Goal: Task Accomplishment & Management: Manage account settings

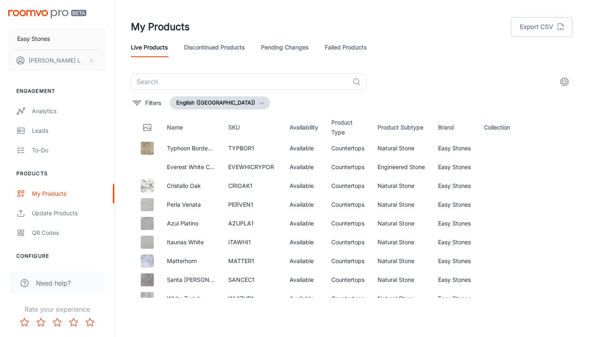
click at [325, 20] on div "My Products Export CSV" at bounding box center [352, 26] width 442 height 21
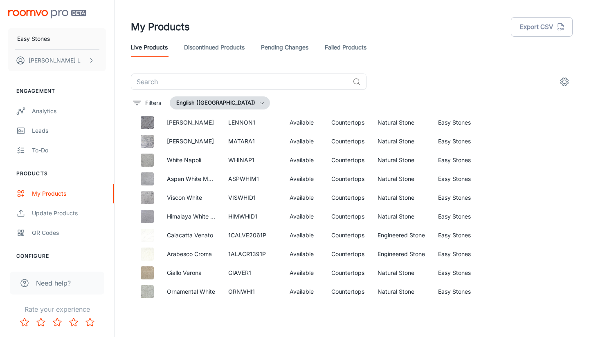
scroll to position [327, 0]
click at [396, 40] on div "Live Products Discontinued Products Pending Changes Failed Products" at bounding box center [352, 48] width 442 height 20
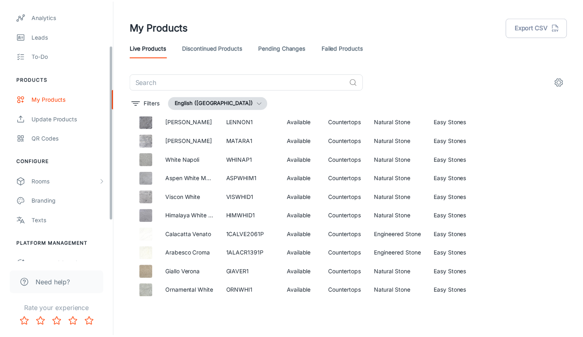
scroll to position [126, 0]
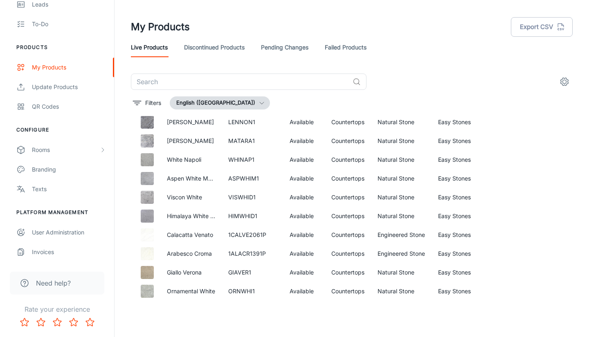
click at [34, 152] on div "Rooms" at bounding box center [65, 150] width 67 height 9
click at [35, 176] on div "My Rooms" at bounding box center [57, 170] width 114 height 20
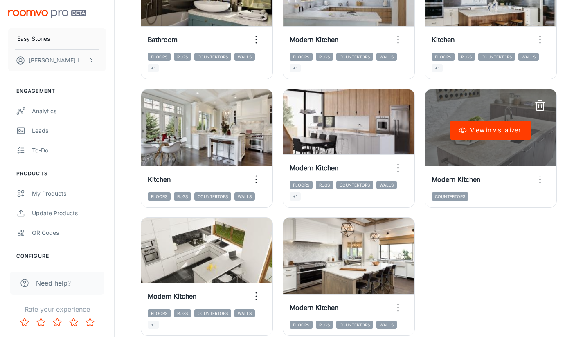
scroll to position [454, 0]
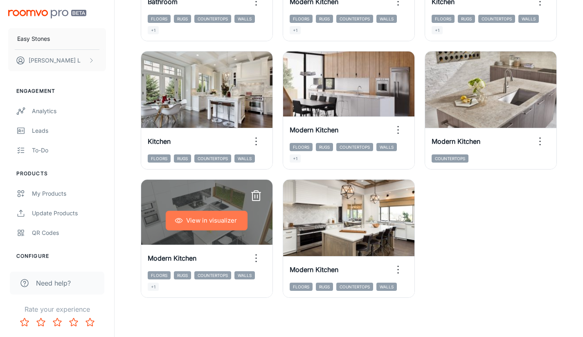
click at [201, 218] on button "View in visualizer" at bounding box center [207, 221] width 82 height 20
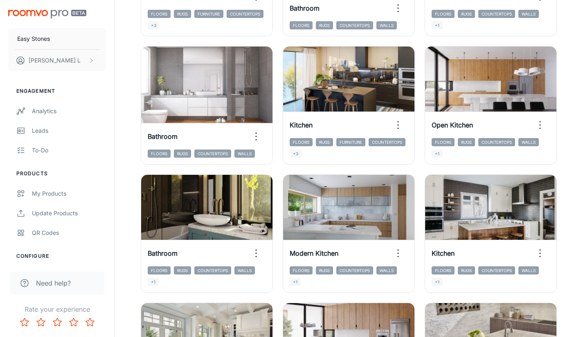
scroll to position [168, 0]
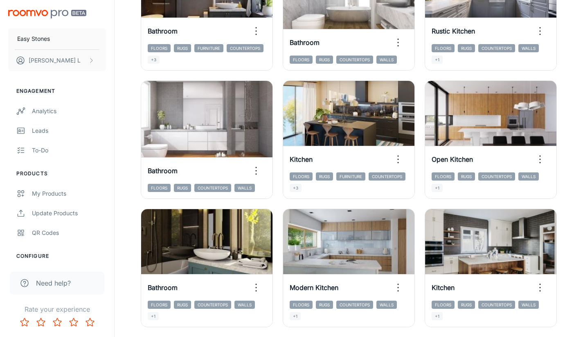
click at [61, 194] on div "My Products" at bounding box center [69, 193] width 74 height 9
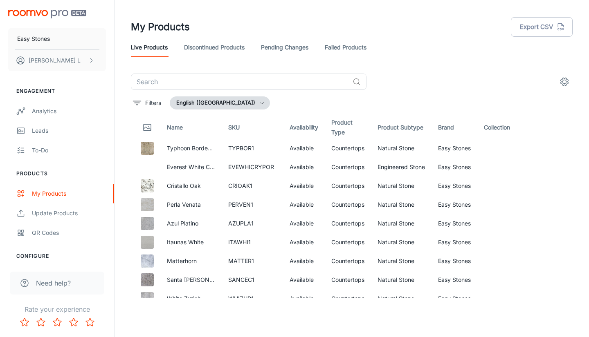
click at [179, 119] on th "Name" at bounding box center [190, 127] width 61 height 23
click at [179, 128] on th "Name" at bounding box center [190, 127] width 61 height 23
click at [144, 101] on button "Filters" at bounding box center [147, 102] width 32 height 13
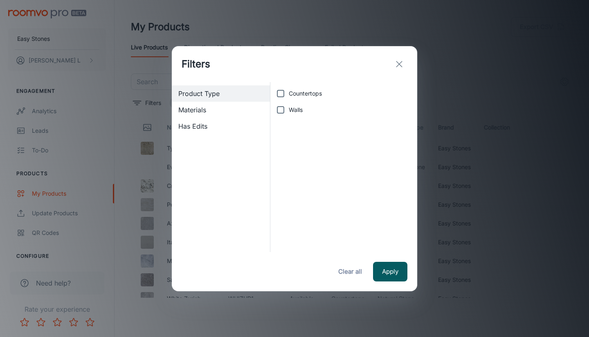
click at [396, 63] on icon "exit" at bounding box center [399, 64] width 10 height 10
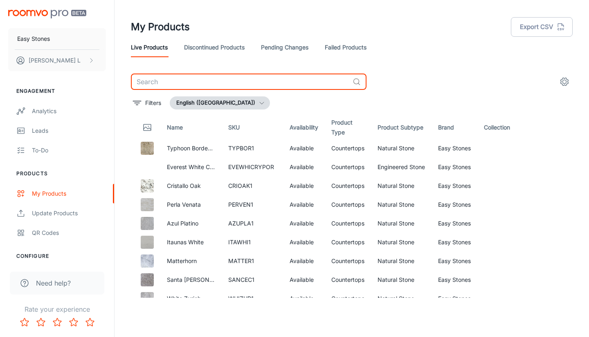
click at [266, 79] on input "text" at bounding box center [240, 82] width 218 height 16
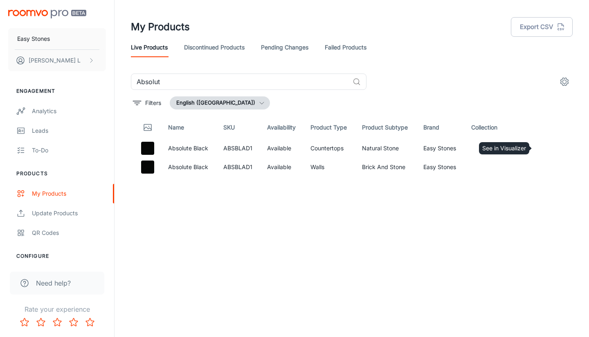
click at [545, 145] on icon "See in Visualizer" at bounding box center [542, 149] width 10 height 10
click at [211, 88] on input "Absolut" at bounding box center [240, 82] width 218 height 16
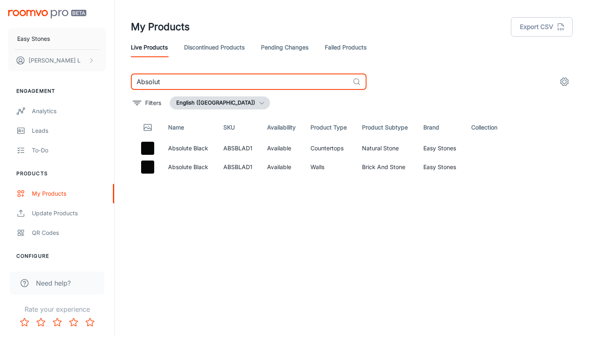
click at [211, 88] on input "Absolut" at bounding box center [240, 82] width 218 height 16
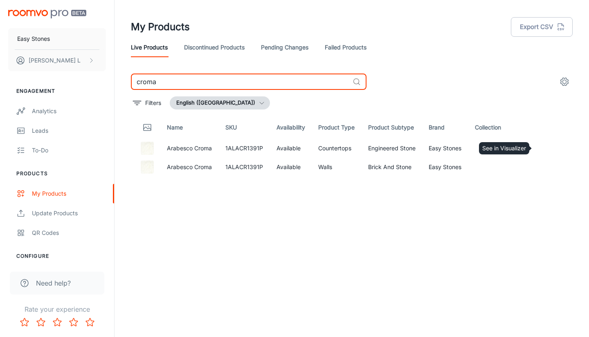
click at [545, 153] on icon "See in Visualizer" at bounding box center [542, 149] width 10 height 10
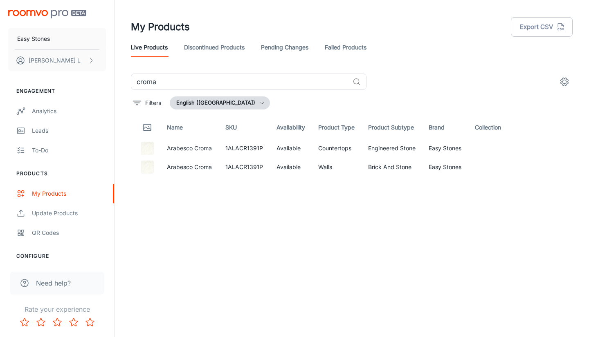
click at [247, 74] on input "croma" at bounding box center [240, 82] width 218 height 16
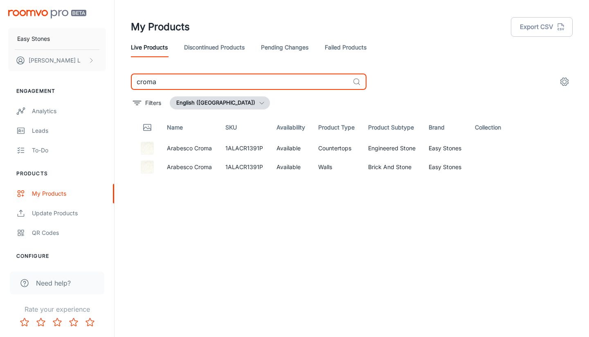
click at [245, 84] on input "croma" at bounding box center [240, 82] width 218 height 16
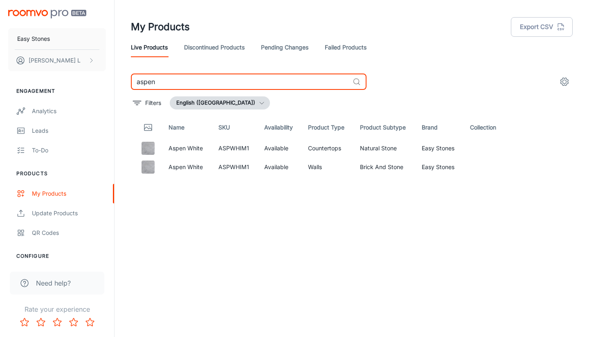
click at [544, 149] on icon "See in Visualizer" at bounding box center [542, 149] width 10 height 10
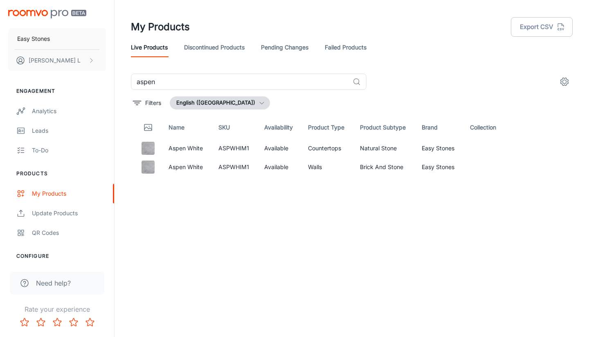
click at [176, 83] on input "aspen" at bounding box center [240, 82] width 218 height 16
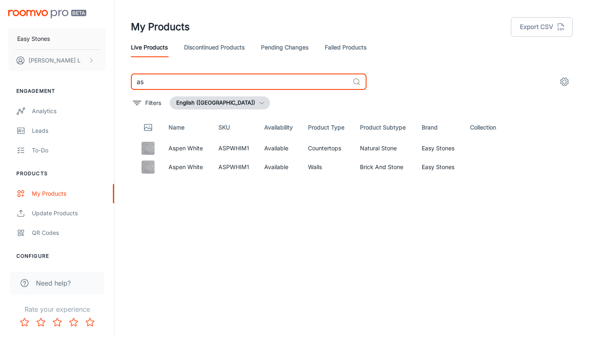
type input "a"
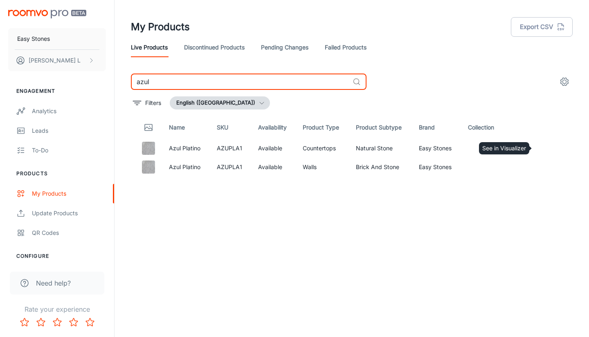
click at [544, 150] on icon "See in Visualizer" at bounding box center [542, 149] width 10 height 10
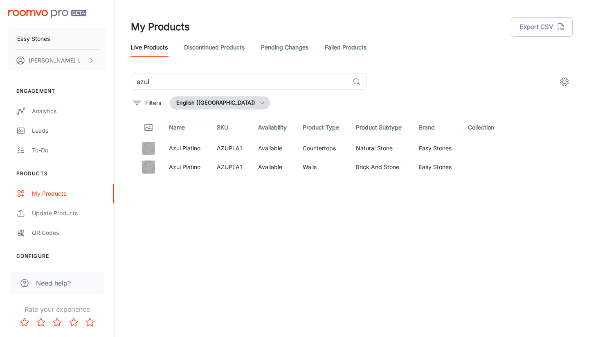
click at [245, 82] on input "azul" at bounding box center [240, 82] width 218 height 16
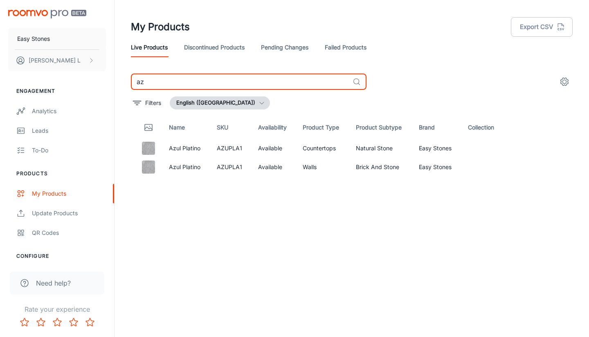
type input "a"
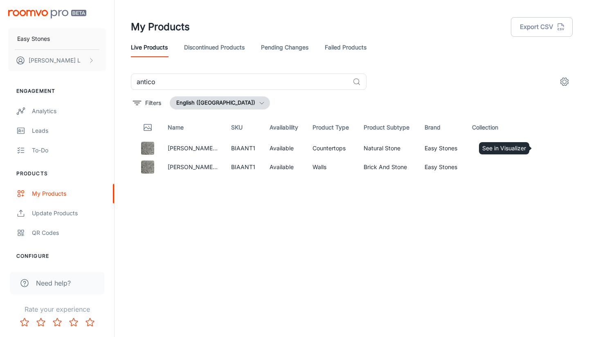
click at [539, 152] on icon "See in Visualizer" at bounding box center [542, 149] width 10 height 10
click at [222, 83] on input "antico" at bounding box center [240, 82] width 218 height 16
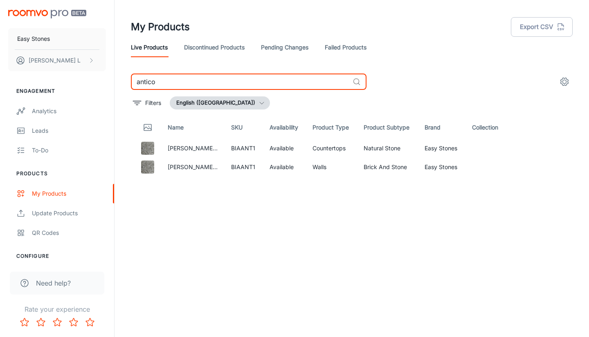
click at [222, 83] on input "antico" at bounding box center [240, 82] width 218 height 16
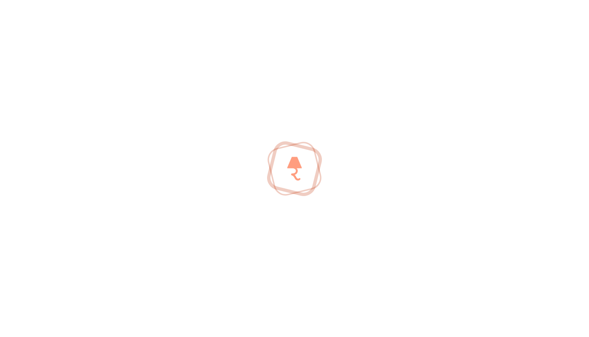
type input "c"
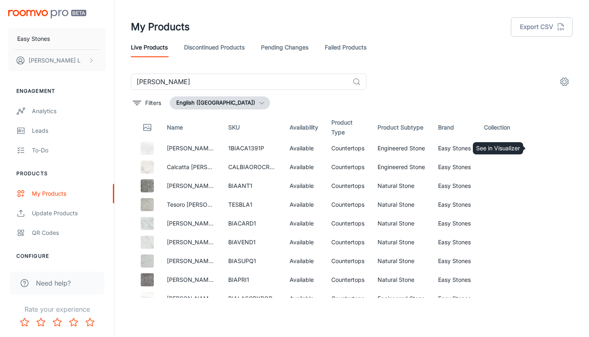
click at [537, 150] on icon "See in Visualizer" at bounding box center [542, 149] width 10 height 10
click at [537, 146] on icon "See in Visualizer" at bounding box center [542, 149] width 10 height 10
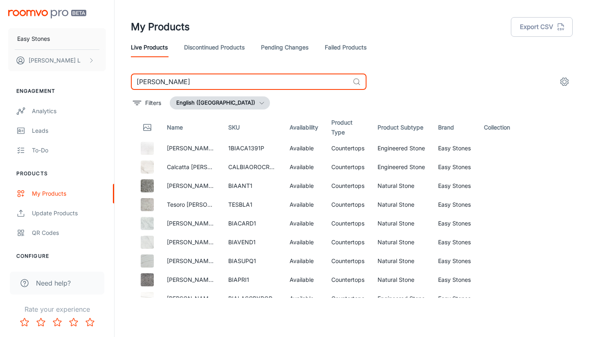
click at [236, 81] on input "[PERSON_NAME]" at bounding box center [240, 82] width 218 height 16
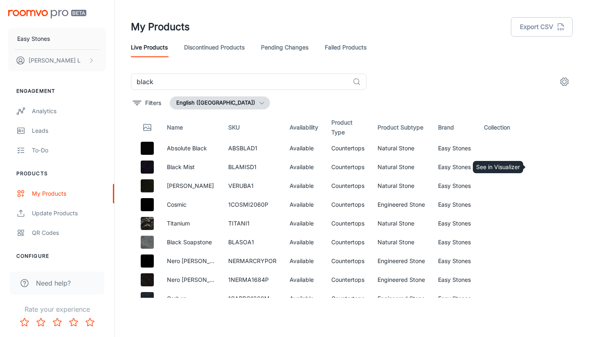
click at [538, 170] on icon "See in Visualizer" at bounding box center [542, 167] width 9 height 6
click at [232, 86] on input "black" at bounding box center [240, 82] width 218 height 16
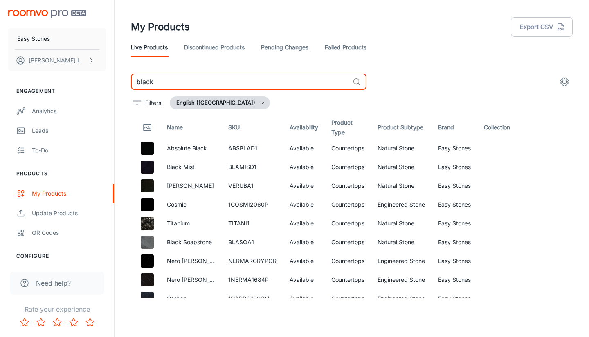
click at [232, 86] on input "black" at bounding box center [240, 82] width 218 height 16
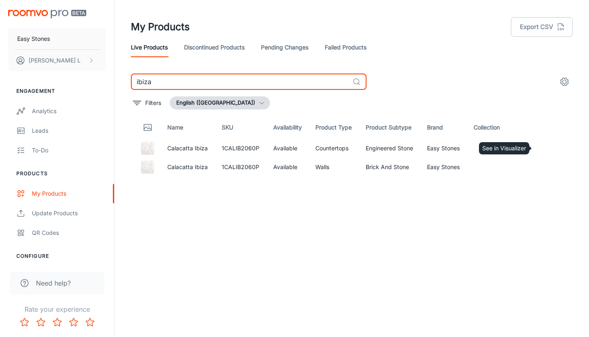
click at [539, 144] on icon "See in Visualizer" at bounding box center [542, 149] width 10 height 10
click at [269, 80] on input "ibiza" at bounding box center [240, 82] width 218 height 16
type input "i"
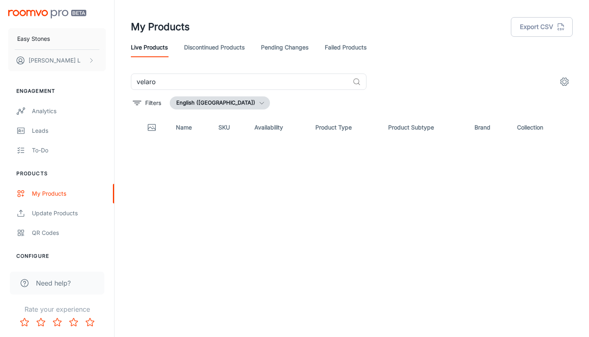
click at [264, 77] on input "velaro" at bounding box center [240, 82] width 218 height 16
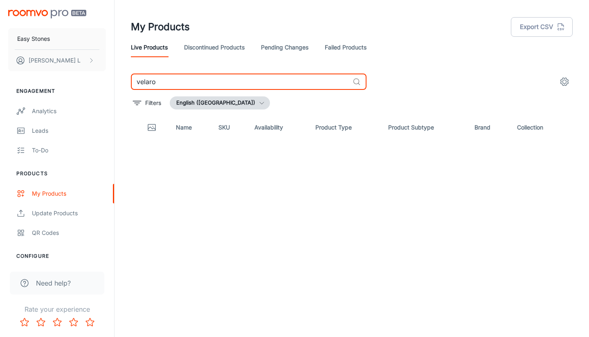
click at [264, 77] on input "velaro" at bounding box center [240, 82] width 218 height 16
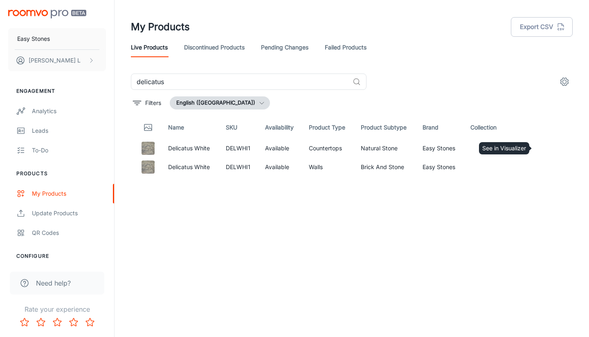
click at [548, 146] on link "See in Visualizer" at bounding box center [542, 148] width 14 height 14
click at [455, 34] on div "My Products Export CSV" at bounding box center [352, 26] width 442 height 21
click at [455, 28] on div "My Products Export CSV" at bounding box center [352, 26] width 442 height 21
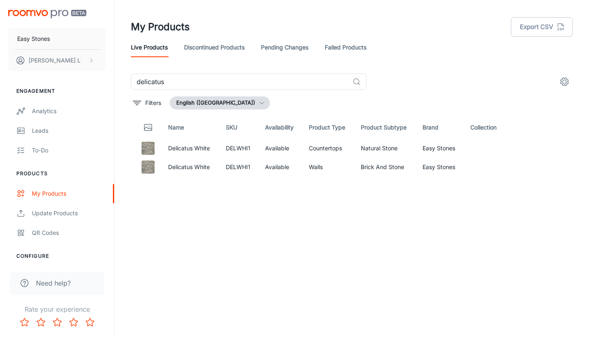
click at [455, 28] on div "My Products Export CSV" at bounding box center [352, 26] width 442 height 21
click at [460, 30] on div "My Products Export CSV" at bounding box center [352, 26] width 442 height 21
click at [412, 40] on div "Live Products Discontinued Products Pending Changes Failed Products" at bounding box center [352, 48] width 442 height 20
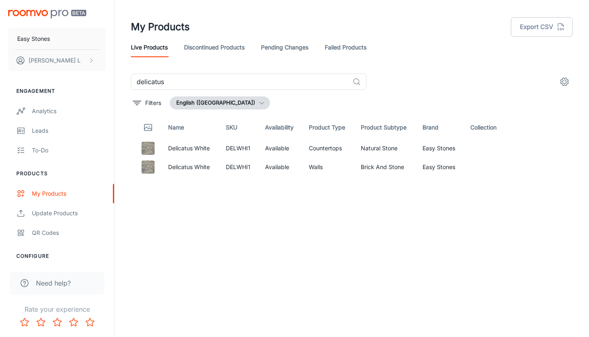
click at [166, 80] on input "delicatus" at bounding box center [240, 82] width 218 height 16
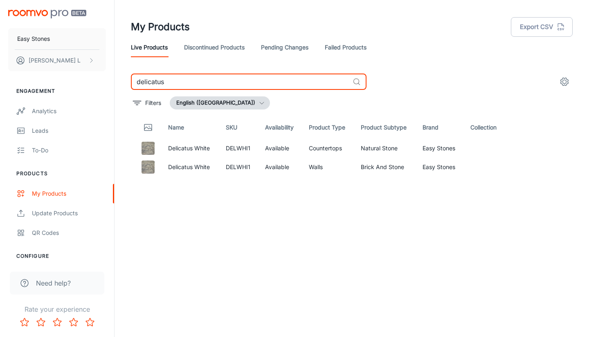
click at [166, 80] on input "delicatus" at bounding box center [240, 82] width 218 height 16
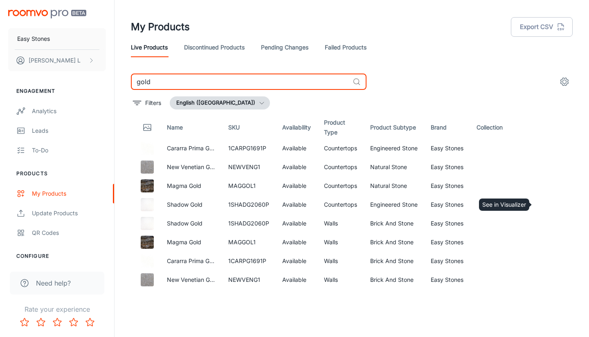
click at [540, 202] on icon "See in Visualizer" at bounding box center [542, 205] width 9 height 6
click at [185, 79] on input "gold" at bounding box center [240, 82] width 218 height 16
type input "g"
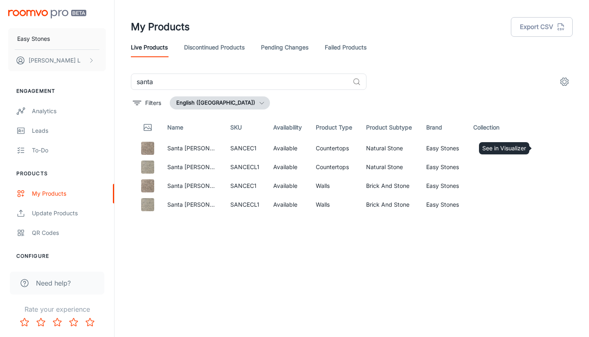
click at [546, 149] on icon "See in Visualizer" at bounding box center [542, 149] width 10 height 10
click at [196, 84] on input "santa" at bounding box center [240, 82] width 218 height 16
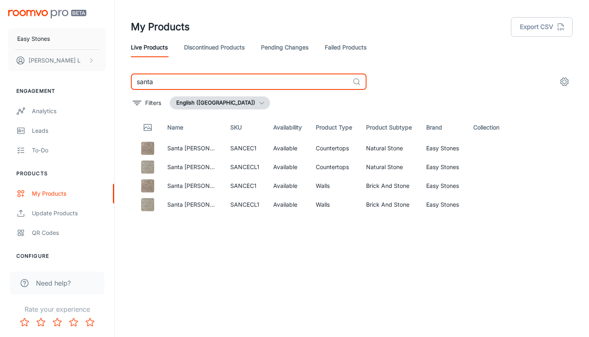
click at [196, 84] on input "santa" at bounding box center [240, 82] width 218 height 16
type input "harvest"
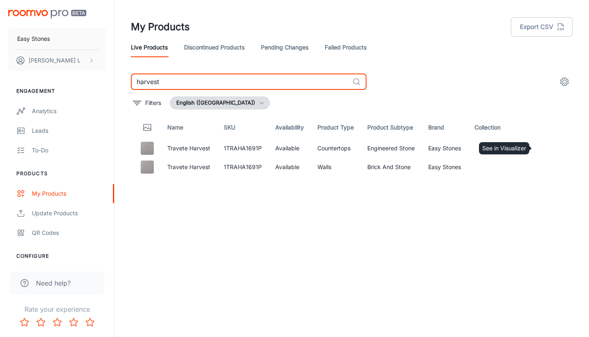
click at [545, 148] on icon "See in Visualizer" at bounding box center [542, 149] width 9 height 6
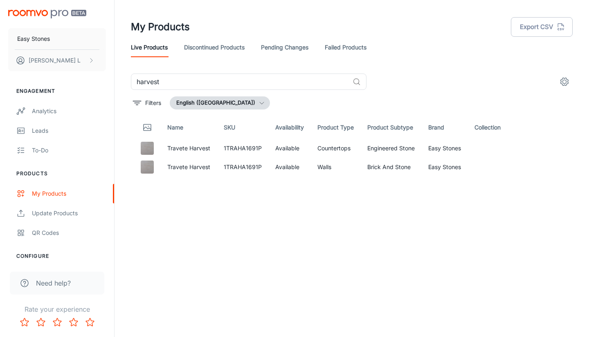
click at [431, 43] on div "Live Products Discontinued Products Pending Changes Failed Products" at bounding box center [352, 48] width 442 height 20
click at [565, 88] on button "settings" at bounding box center [564, 82] width 16 height 16
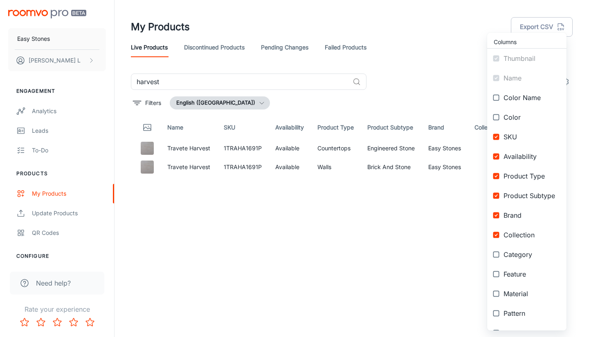
click at [456, 65] on div at bounding box center [294, 168] width 589 height 337
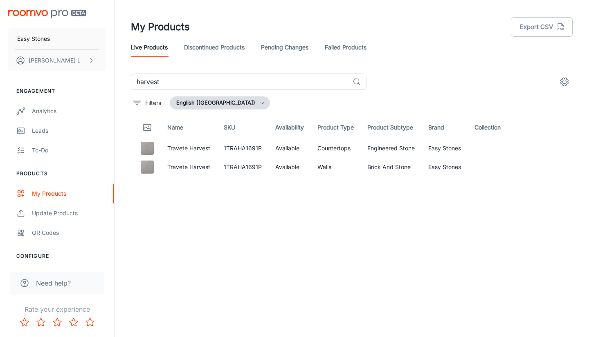
click at [145, 149] on img at bounding box center [147, 148] width 13 height 13
click at [521, 149] on icon "Edit" at bounding box center [523, 149] width 10 height 10
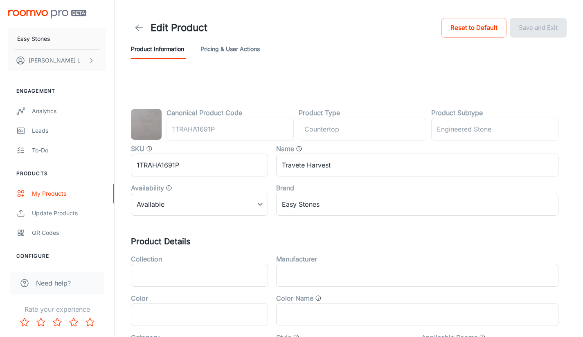
click at [312, 86] on div "Canonical Product Code 1TRAHA1691P ​ Product Type countertop ​ Product Subtype …" at bounding box center [348, 334] width 455 height 518
click at [232, 50] on button "Pricing & User Actions" at bounding box center [229, 49] width 59 height 20
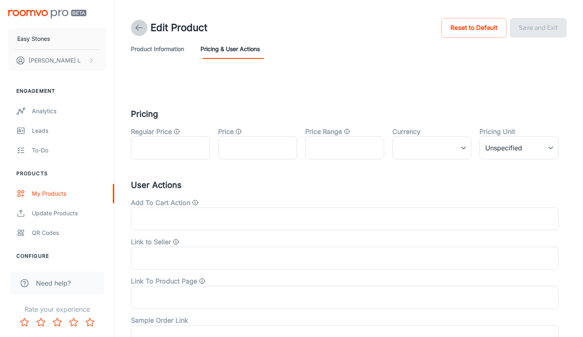
click at [135, 27] on icon at bounding box center [139, 28] width 10 height 10
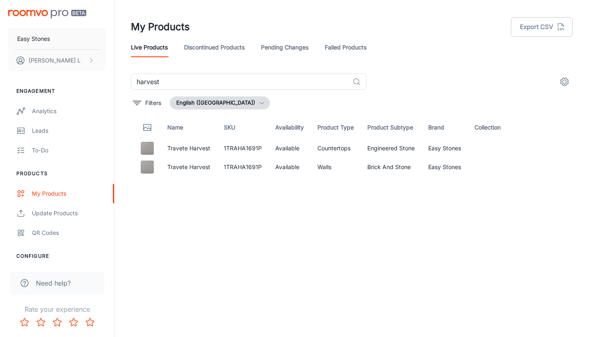
click at [526, 147] on icon "Edit" at bounding box center [523, 148] width 7 height 7
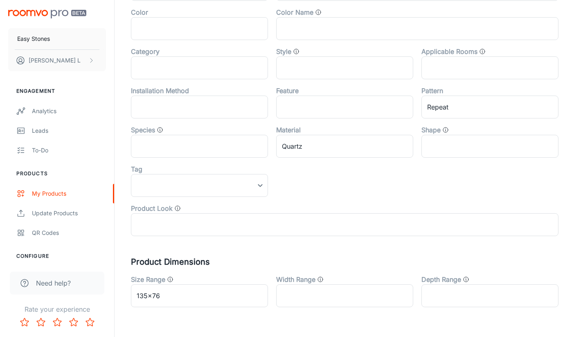
scroll to position [309, 0]
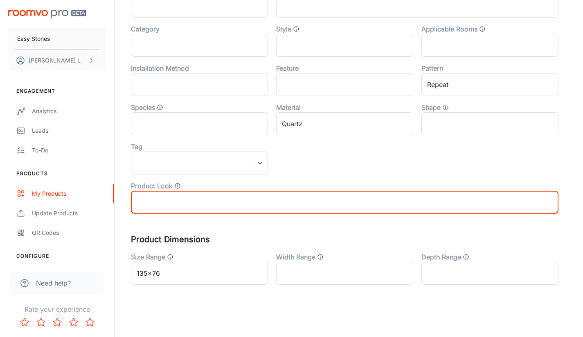
click at [482, 202] on input "text" at bounding box center [344, 202] width 427 height 23
click at [496, 172] on div "Collection ​ Manufacturer ​ Color ​ Color Name ​ Category ​ Style ​ Applicable …" at bounding box center [340, 76] width 435 height 275
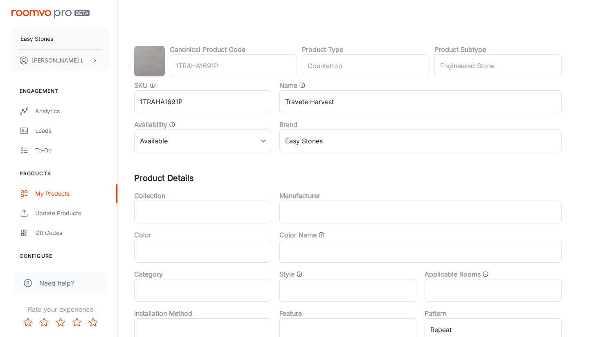
scroll to position [0, 0]
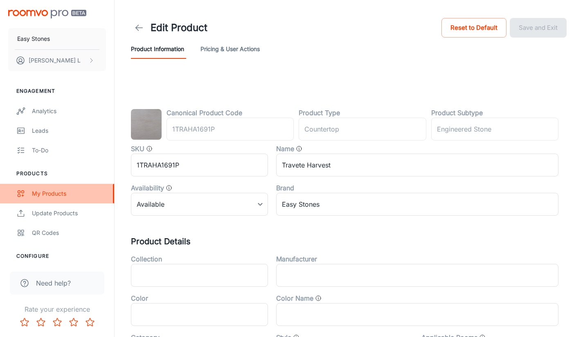
click at [70, 197] on div "My Products" at bounding box center [69, 193] width 74 height 9
